Goal: Task Accomplishment & Management: Manage account settings

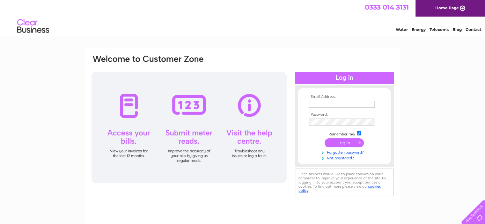
type input "[EMAIL_ADDRESS][DOMAIN_NAME]"
click at [345, 144] on input "submit" at bounding box center [343, 142] width 39 height 9
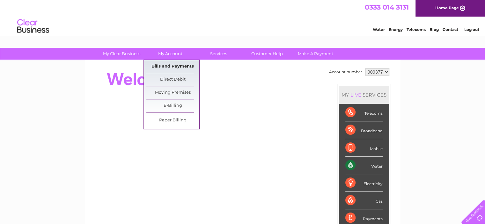
click at [169, 63] on link "Bills and Payments" at bounding box center [172, 66] width 53 height 13
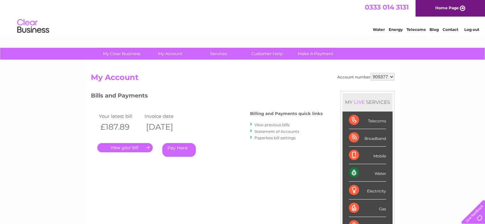
click at [271, 126] on link "View previous bills" at bounding box center [271, 124] width 35 height 5
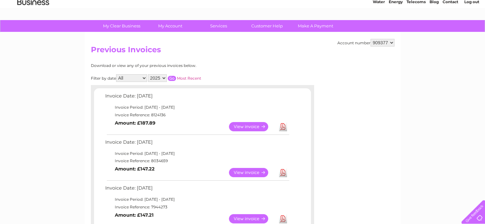
scroll to position [32, 0]
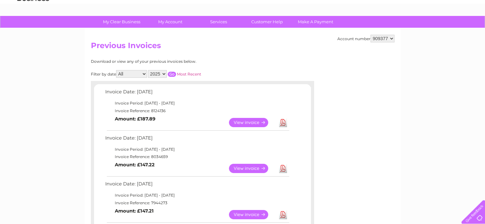
click at [250, 169] on link "View" at bounding box center [252, 168] width 47 height 9
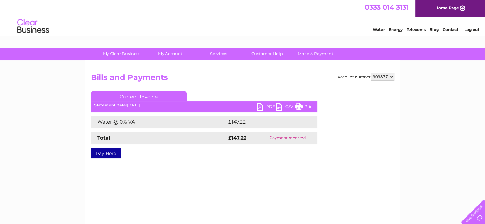
click at [264, 107] on link "PDF" at bounding box center [266, 107] width 19 height 9
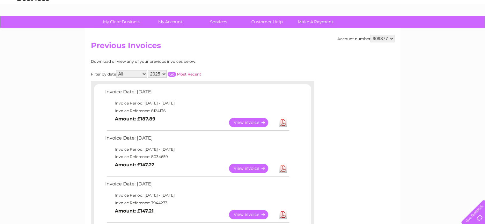
click at [257, 122] on link "View" at bounding box center [252, 122] width 47 height 9
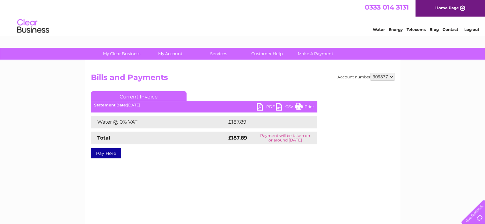
click at [265, 108] on link "PDF" at bounding box center [266, 107] width 19 height 9
